Goal: Navigation & Orientation: Go to known website

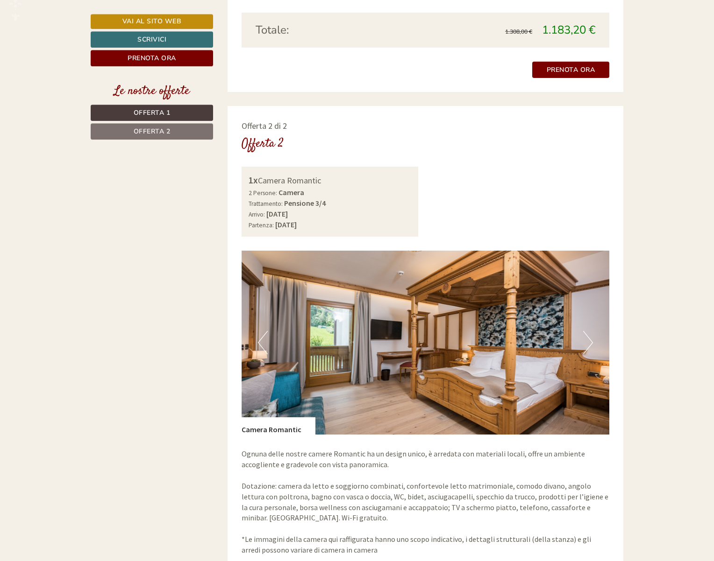
scroll to position [1013, 0]
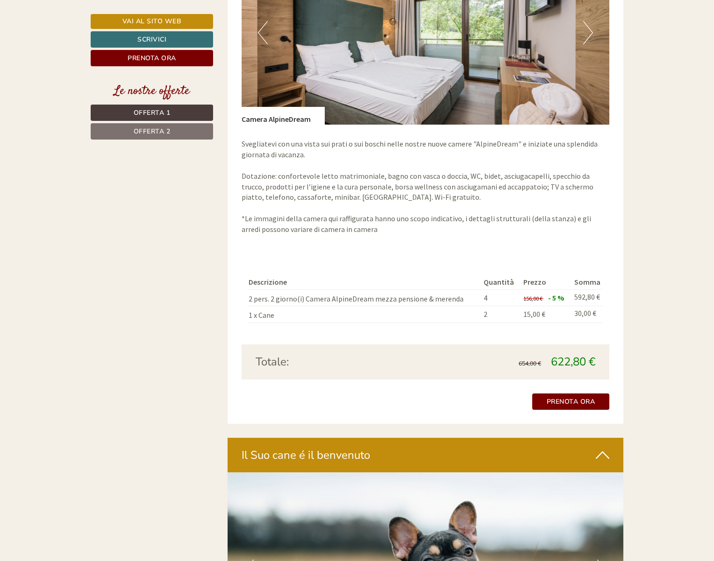
scroll to position [1535, 0]
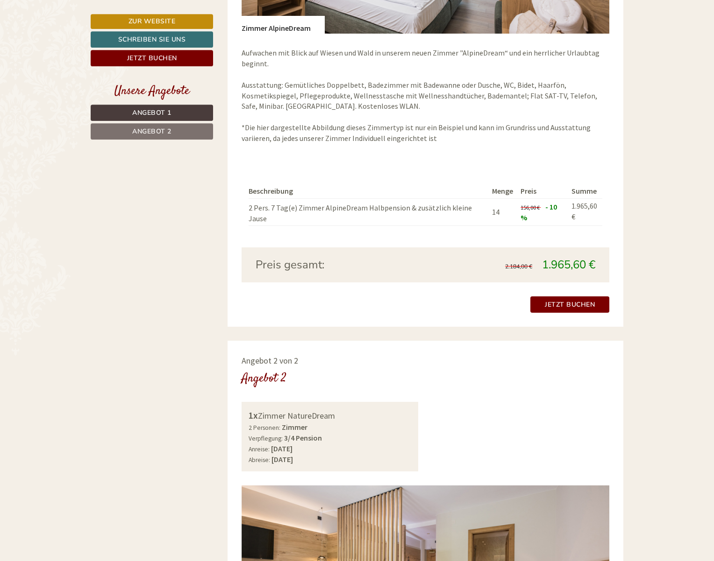
scroll to position [813, 0]
